Goal: Find specific page/section: Find specific page/section

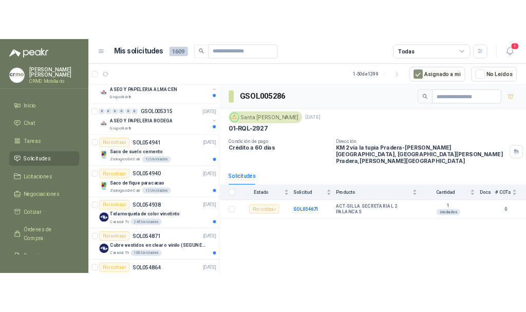
scroll to position [1233, 0]
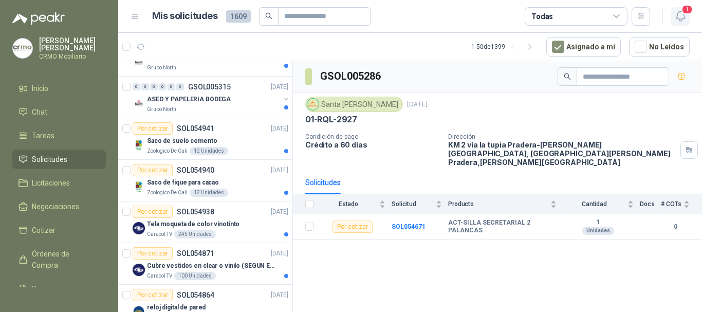
click at [683, 14] on span "1" at bounding box center [686, 10] width 11 height 10
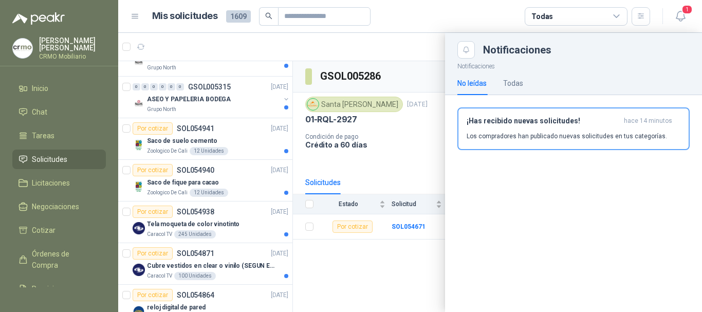
click at [526, 84] on div "No leídas Todas" at bounding box center [573, 83] width 232 height 24
click at [510, 82] on div "Todas" at bounding box center [513, 83] width 20 height 11
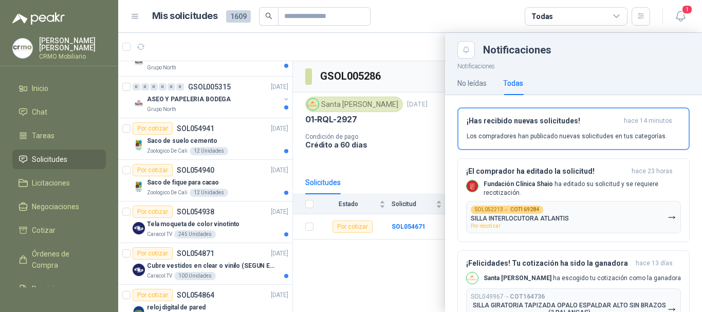
click at [510, 82] on div "Todas" at bounding box center [513, 83] width 20 height 11
click at [681, 15] on icon "button" at bounding box center [680, 16] width 13 height 13
